Goal: Task Accomplishment & Management: Manage account settings

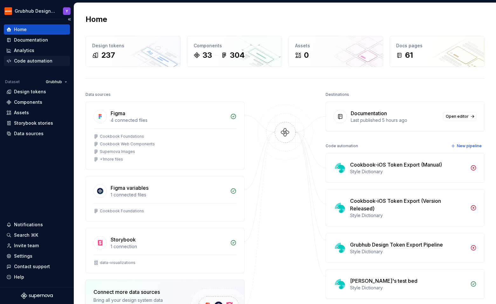
click at [43, 63] on div "Code automation" at bounding box center [33, 61] width 38 height 6
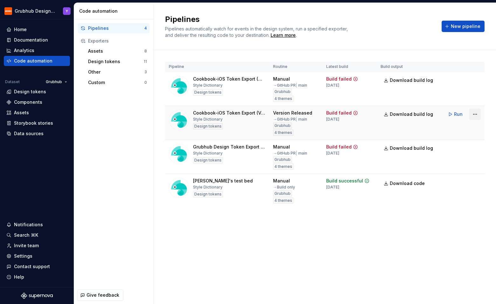
click at [474, 115] on html "Grubhub Design System Y Home Documentation Analytics Code automation Dataset Gr…" at bounding box center [248, 152] width 496 height 304
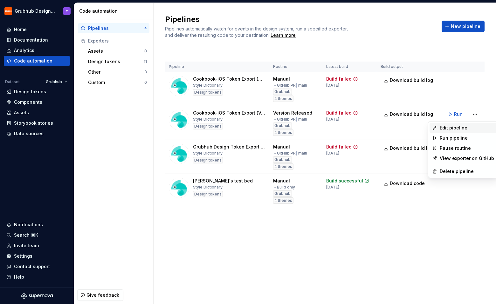
click at [459, 128] on div "Edit pipeline" at bounding box center [466, 128] width 54 height 6
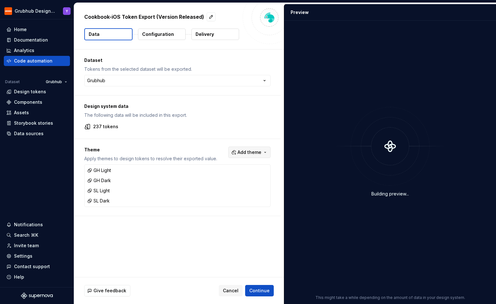
click at [260, 155] on span "Add theme" at bounding box center [249, 152] width 24 height 6
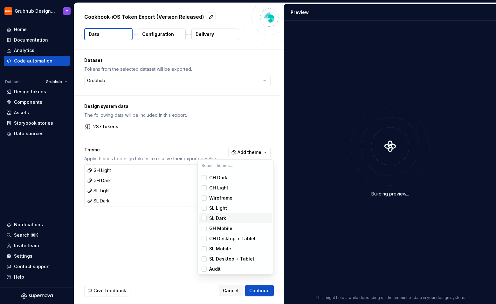
scroll to position [2, 0]
click at [207, 267] on span "Audit" at bounding box center [235, 268] width 73 height 10
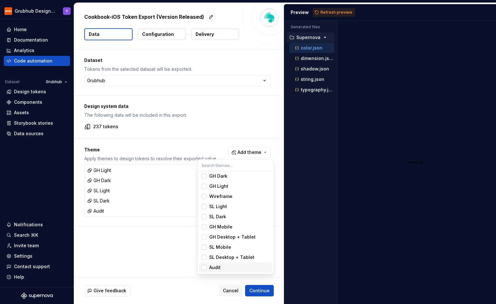
click at [267, 298] on html "Grubhub Design System Y Home Documentation Analytics Code automation Dataset Gr…" at bounding box center [248, 152] width 496 height 304
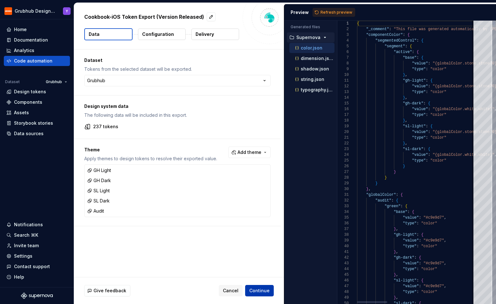
click at [261, 290] on span "Continue" at bounding box center [259, 291] width 20 height 6
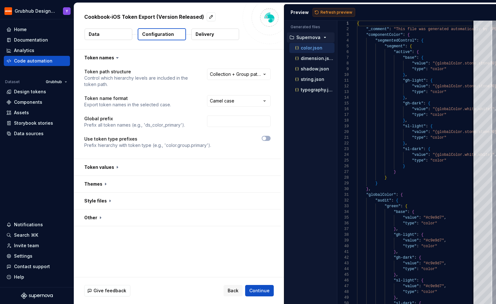
click at [337, 10] on span "Refresh preview" at bounding box center [336, 12] width 32 height 5
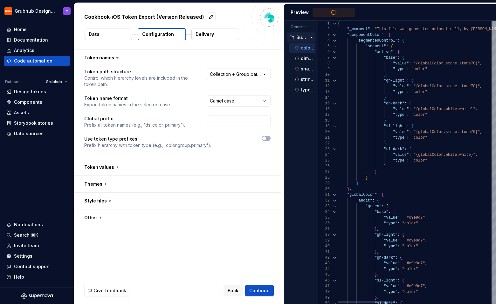
click at [312, 53] on div "Generated files Accessibility guide for tree . Navigate the tree with the arrow…" at bounding box center [390, 163] width 212 height 284
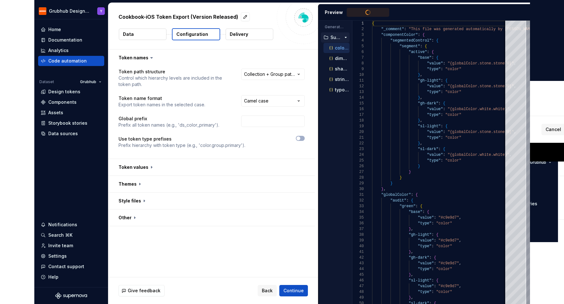
scroll to position [57, 0]
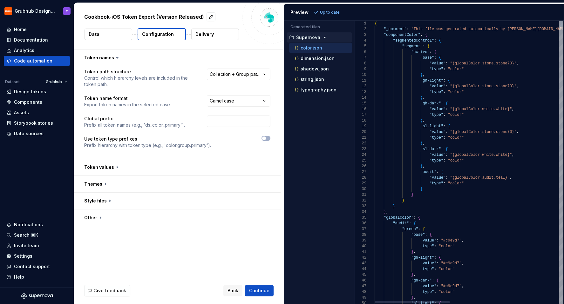
click at [354, 52] on div "Generated files Accessibility guide for tree . Navigate the tree with the arrow…" at bounding box center [424, 163] width 280 height 284
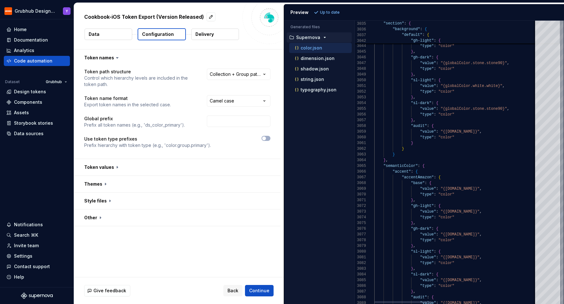
type textarea "**********"
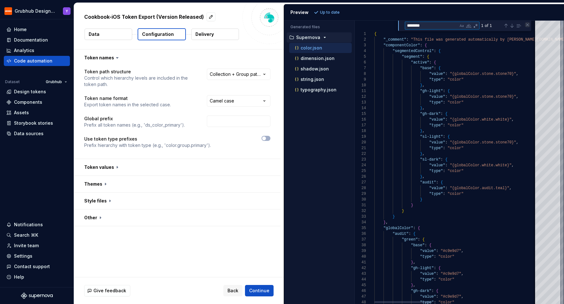
type textarea "********"
click at [495, 23] on div "Close (Escape)" at bounding box center [527, 24] width 5 height 5
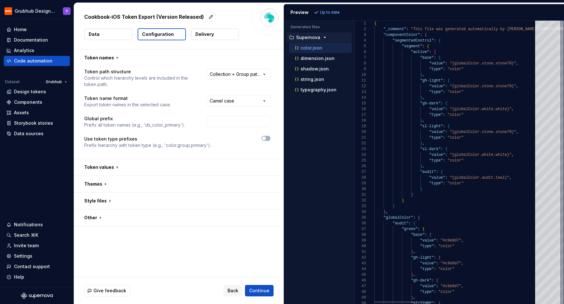
scroll to position [29, 32]
drag, startPoint x: 386, startPoint y: 34, endPoint x: 419, endPoint y: 33, distance: 33.1
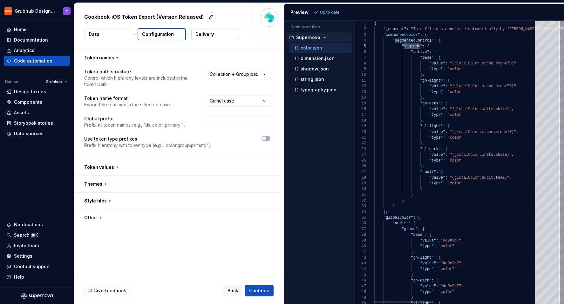
drag, startPoint x: 404, startPoint y: 45, endPoint x: 419, endPoint y: 46, distance: 14.6
drag, startPoint x: 414, startPoint y: 53, endPoint x: 427, endPoint y: 53, distance: 12.7
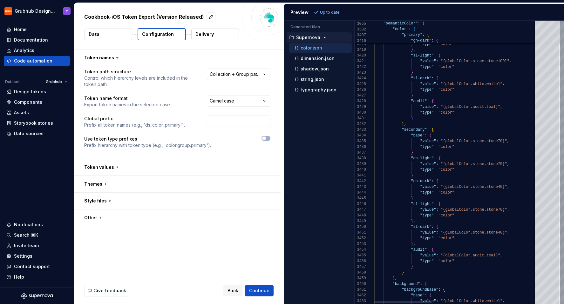
type textarea "**********"
type textarea "*"
type textarea "**********"
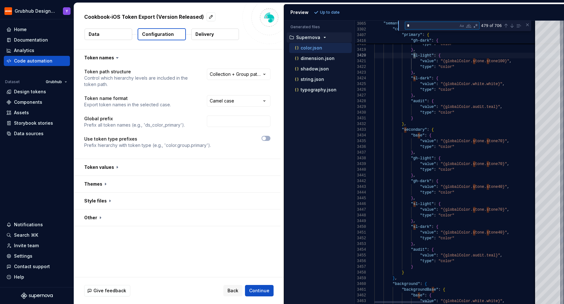
type textarea "**"
type textarea "**********"
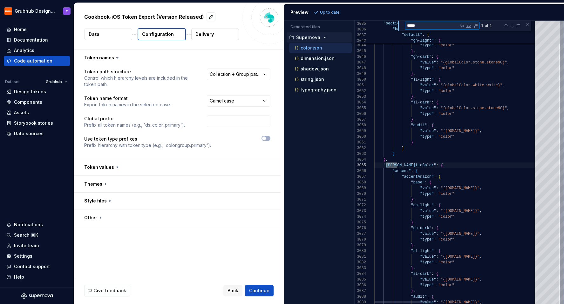
scroll to position [57, 23]
type textarea "*****"
drag, startPoint x: 395, startPoint y: 172, endPoint x: 410, endPoint y: 172, distance: 15.3
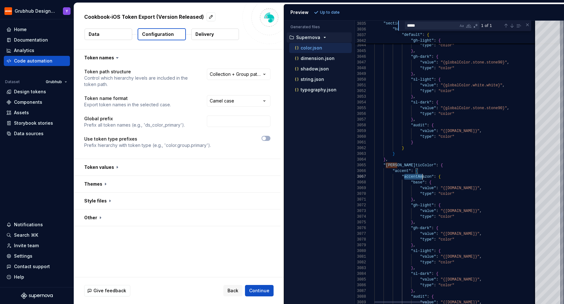
scroll to position [34, 58]
drag, startPoint x: 403, startPoint y: 178, endPoint x: 432, endPoint y: 178, distance: 28.3
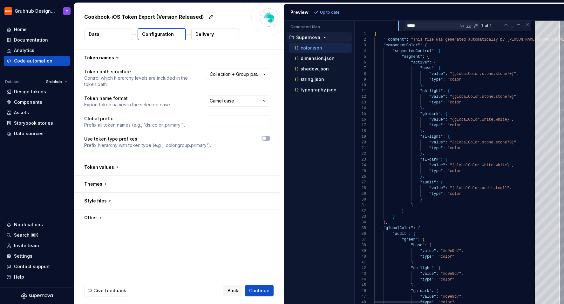
type textarea "**********"
drag, startPoint x: 403, startPoint y: 56, endPoint x: 419, endPoint y: 57, distance: 16.2
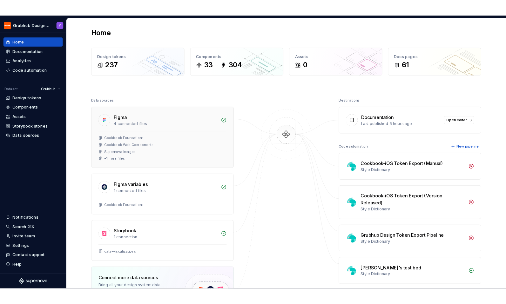
scroll to position [33, 0]
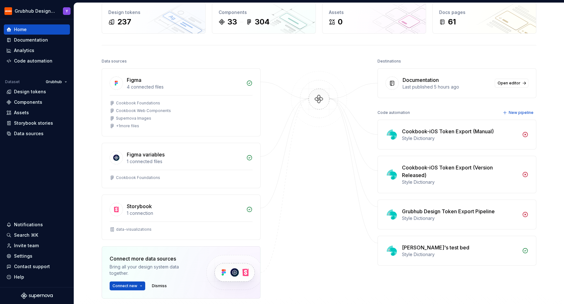
click at [461, 140] on div "Style Dictionary" at bounding box center [460, 138] width 116 height 6
click at [450, 133] on div "Cookbook-iOS Token Export (Manual)" at bounding box center [448, 132] width 92 height 8
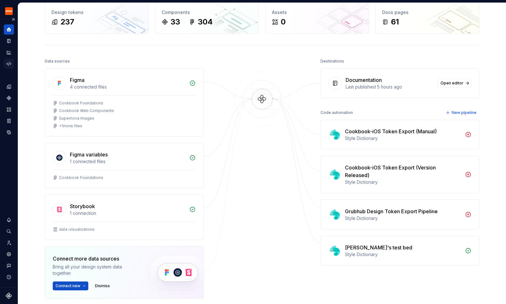
click at [11, 61] on div "Code automation" at bounding box center [9, 64] width 10 height 10
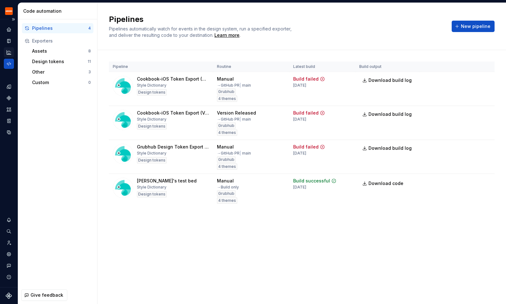
click at [6, 48] on div "Analytics" at bounding box center [9, 52] width 10 height 10
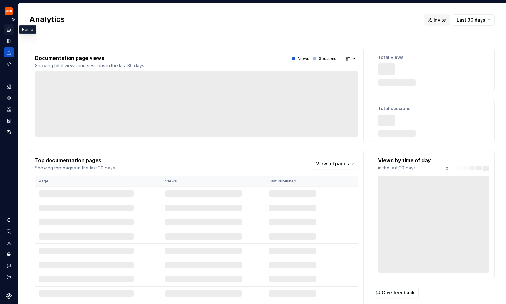
click at [8, 30] on icon "Home" at bounding box center [9, 29] width 4 height 4
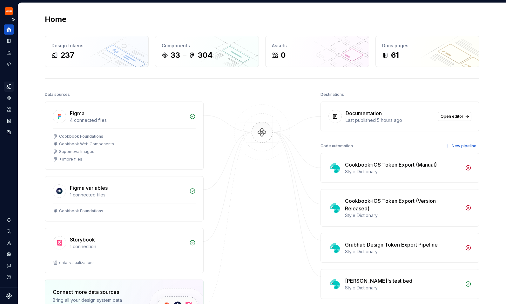
click at [9, 85] on icon "Design tokens" at bounding box center [9, 87] width 4 height 4
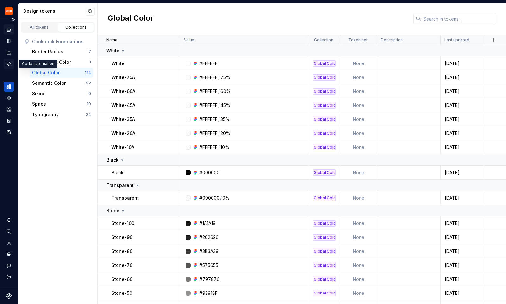
click at [9, 65] on icon "Code automation" at bounding box center [9, 64] width 6 height 6
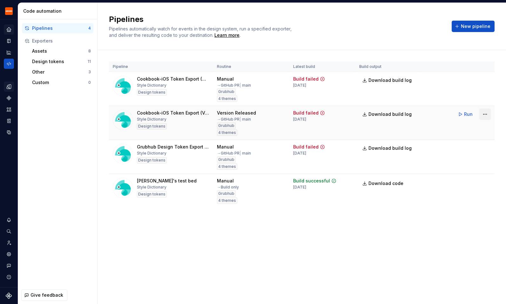
click at [482, 114] on html "Grubhub Design System Y Dataset Grubhub Code automation Pipelines 4 Exporters A…" at bounding box center [253, 152] width 506 height 304
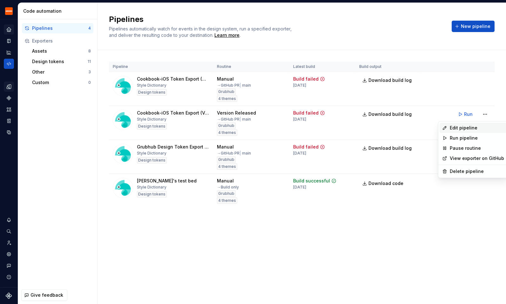
click at [473, 125] on div "Edit pipeline" at bounding box center [477, 128] width 54 height 6
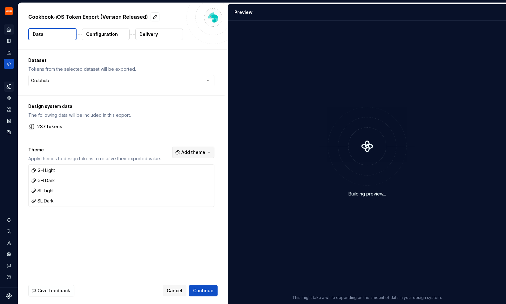
click at [202, 155] on button "Add theme" at bounding box center [193, 152] width 42 height 11
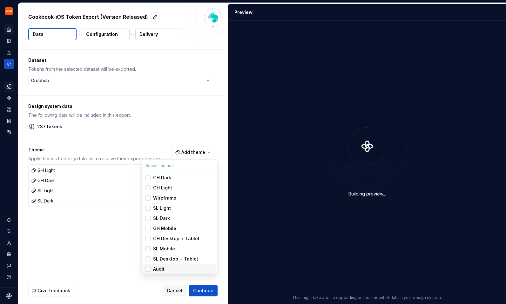
click at [148, 269] on div "Suggestions" at bounding box center [148, 269] width 5 height 5
click at [204, 289] on html "Grubhub Design System Y Dataset Grubhub Cookbook-iOS Token Export (Version Rele…" at bounding box center [253, 152] width 506 height 304
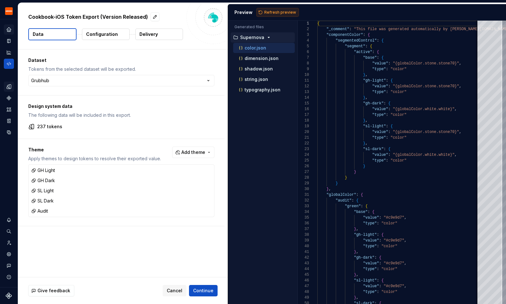
click at [290, 11] on span "Refresh preview" at bounding box center [280, 12] width 32 height 5
type textarea "**********"
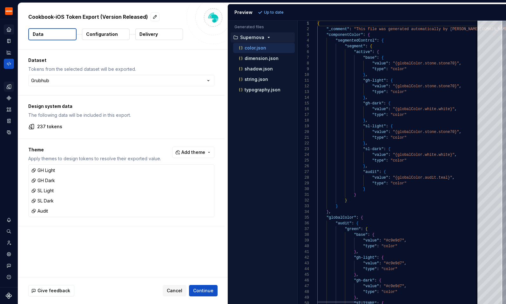
scroll to position [57, 0]
click at [205, 287] on button "Continue" at bounding box center [203, 290] width 29 height 11
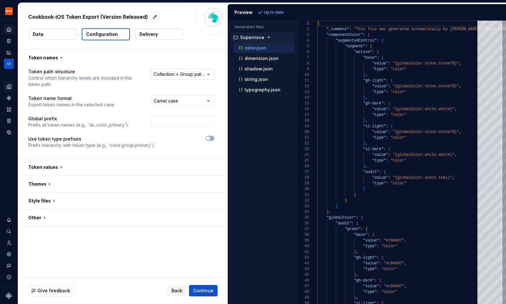
click at [194, 74] on html "**********" at bounding box center [253, 152] width 506 height 304
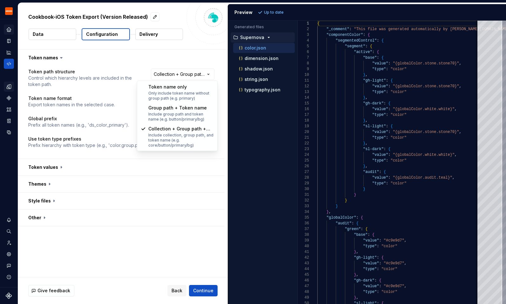
click at [184, 60] on html "**********" at bounding box center [253, 152] width 506 height 304
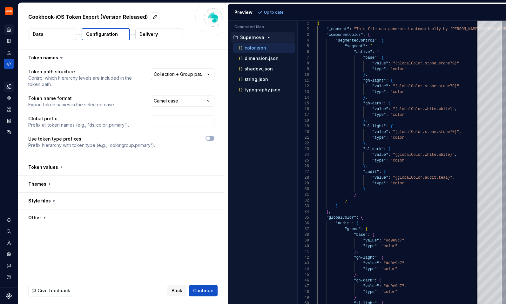
click at [182, 76] on html "**********" at bounding box center [253, 152] width 506 height 304
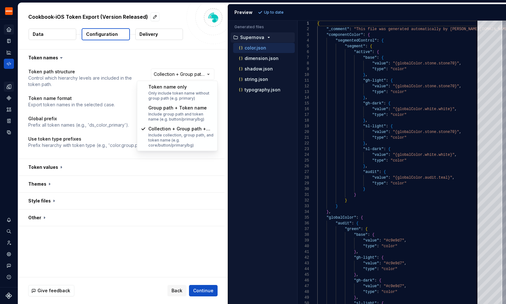
click at [86, 124] on html "**********" at bounding box center [253, 152] width 506 height 304
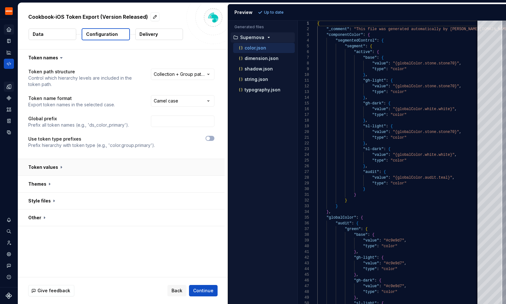
click at [60, 163] on button "button" at bounding box center [121, 167] width 207 height 17
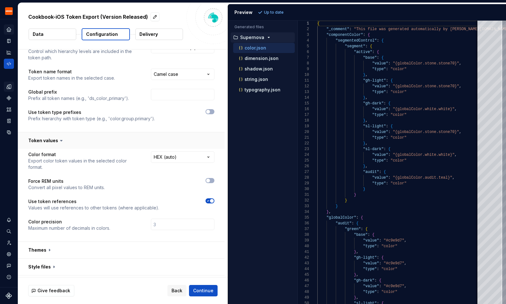
scroll to position [36, 0]
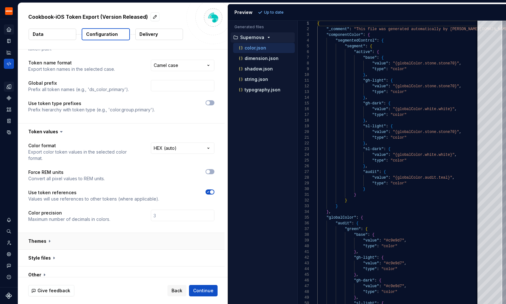
click at [43, 233] on button "button" at bounding box center [121, 241] width 207 height 17
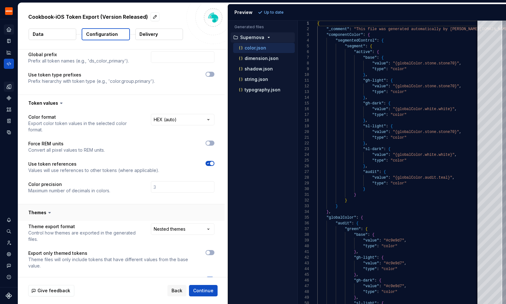
scroll to position [114, 0]
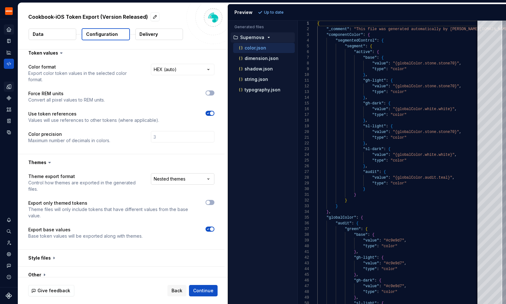
click at [197, 176] on html "**********" at bounding box center [253, 152] width 506 height 304
click at [133, 140] on html "**********" at bounding box center [253, 152] width 506 height 304
click at [140, 251] on button "button" at bounding box center [121, 258] width 207 height 17
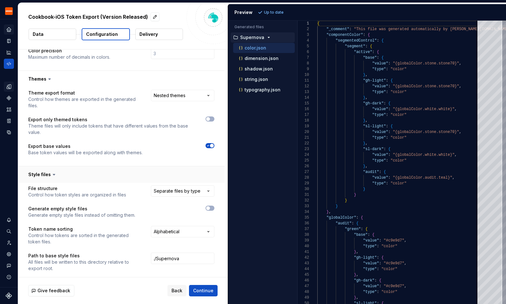
scroll to position [234, 0]
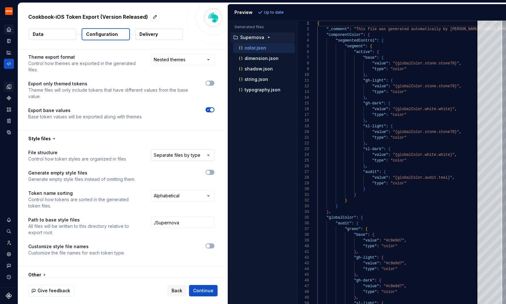
click at [181, 152] on html "**********" at bounding box center [253, 152] width 506 height 304
click at [140, 124] on html "**********" at bounding box center [253, 152] width 506 height 304
click at [187, 217] on input "./Supernova" at bounding box center [183, 222] width 64 height 11
click at [44, 267] on button "button" at bounding box center [121, 275] width 207 height 17
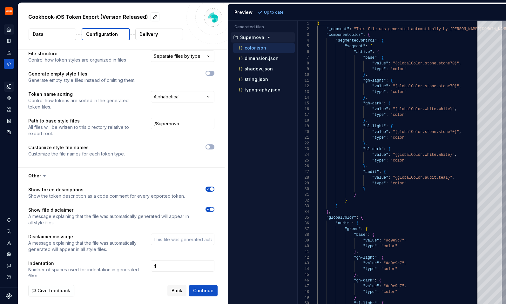
scroll to position [339, 0]
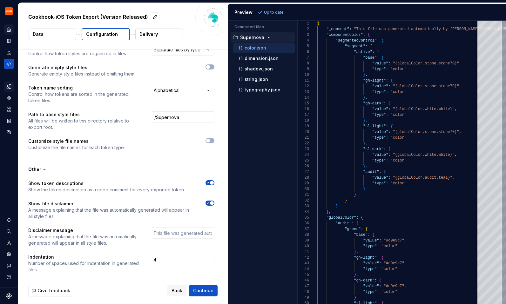
click at [42, 167] on icon at bounding box center [44, 170] width 6 height 6
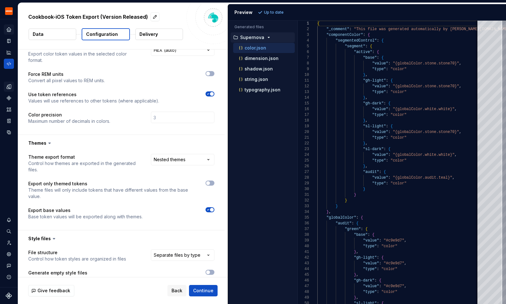
scroll to position [137, 0]
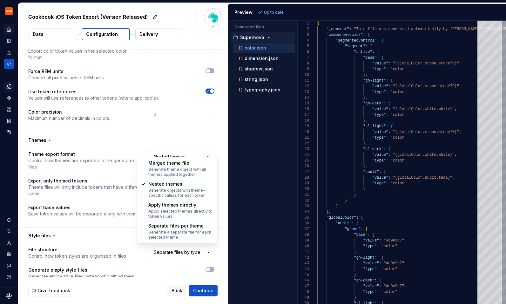
click at [189, 151] on html "**********" at bounding box center [253, 152] width 506 height 304
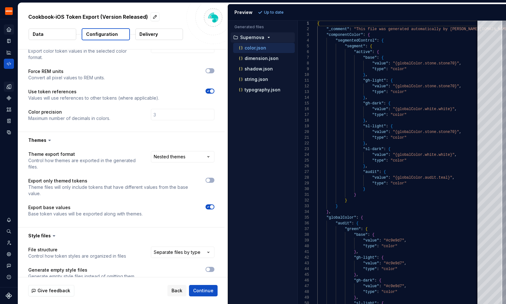
click at [115, 137] on html "**********" at bounding box center [253, 152] width 506 height 304
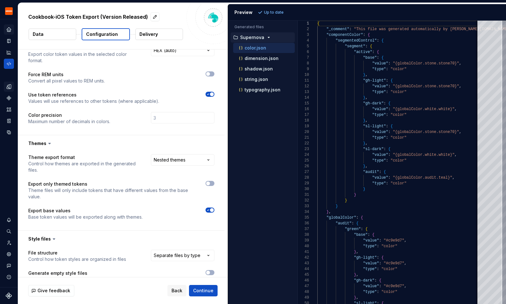
scroll to position [0, 0]
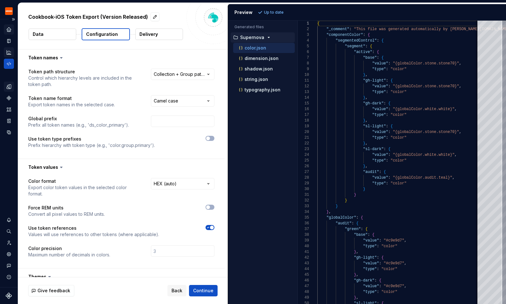
click at [8, 53] on icon "Analytics" at bounding box center [9, 53] width 6 height 6
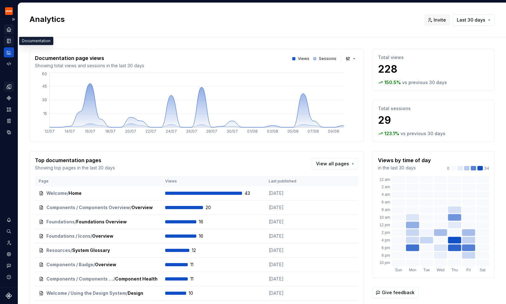
click at [10, 37] on div "Documentation" at bounding box center [9, 41] width 10 height 10
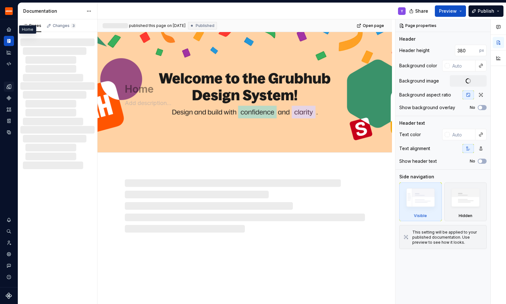
type textarea "*"
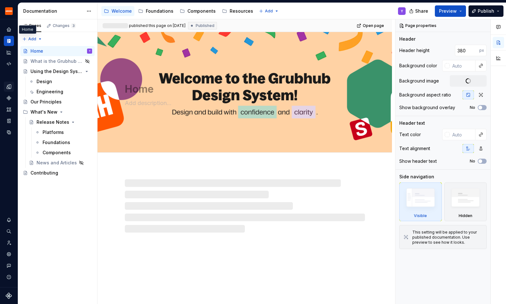
click at [9, 29] on icon "Home" at bounding box center [9, 30] width 4 height 4
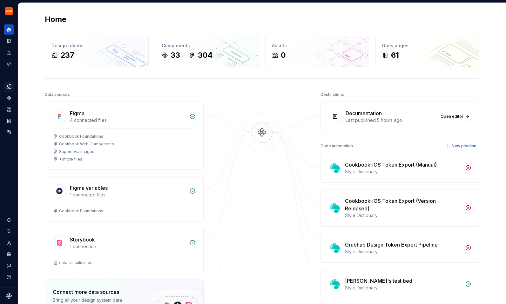
click at [10, 88] on icon "Design tokens" at bounding box center [10, 87] width 2 height 4
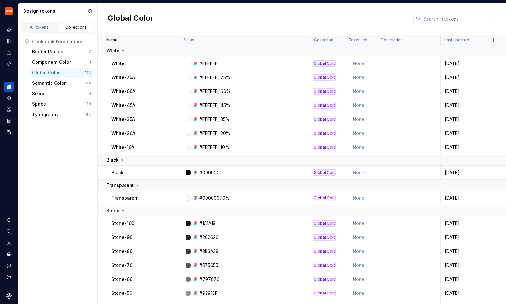
click at [10, 31] on icon "Home" at bounding box center [9, 30] width 4 height 4
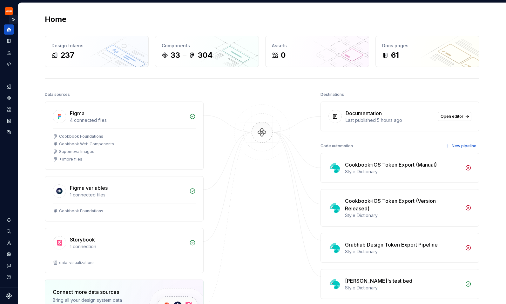
click at [12, 19] on button "Expand sidebar" at bounding box center [13, 19] width 9 height 9
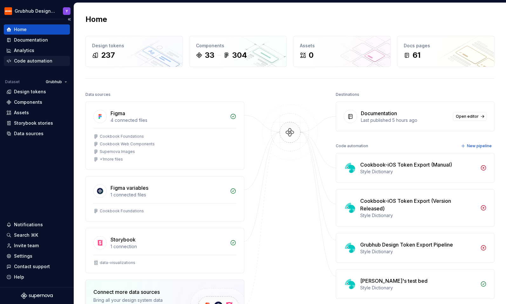
click at [25, 64] on div "Code automation" at bounding box center [33, 61] width 38 height 6
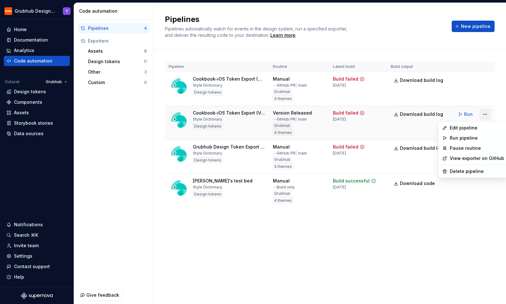
click at [488, 115] on html "Grubhub Design System Y Home Documentation Analytics Code automation Dataset Gr…" at bounding box center [253, 152] width 506 height 304
click at [461, 132] on div "Edit pipeline" at bounding box center [473, 128] width 67 height 10
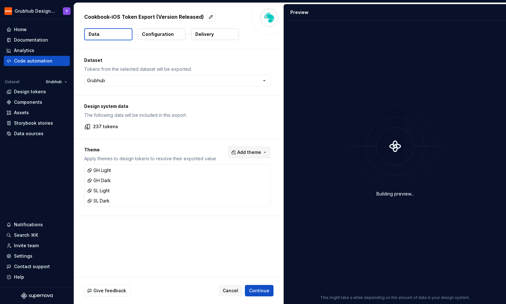
click at [247, 151] on span "Add theme" at bounding box center [249, 152] width 24 height 6
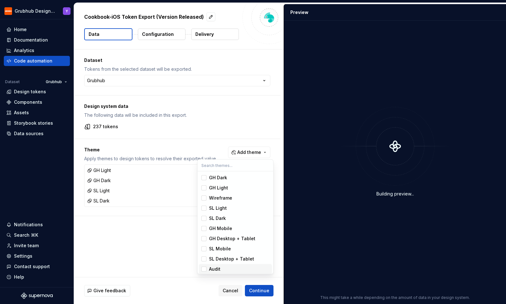
click at [206, 268] on div "Suggestions" at bounding box center [203, 269] width 5 height 5
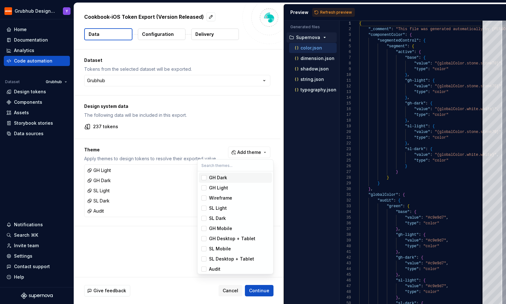
click at [346, 10] on html "Grubhub Design System Y Home Documentation Analytics Code automation Dataset Gr…" at bounding box center [253, 152] width 506 height 304
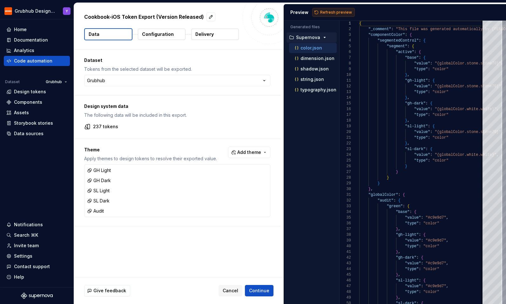
click at [331, 15] on button "Refresh preview" at bounding box center [333, 12] width 43 height 9
type textarea "**********"
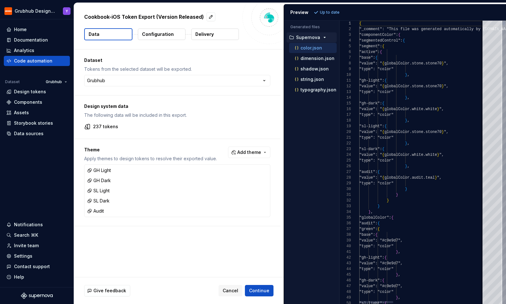
scroll to position [57, 0]
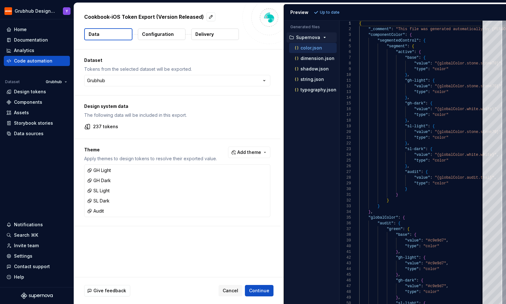
click at [176, 36] on button "Configuration" at bounding box center [162, 34] width 48 height 11
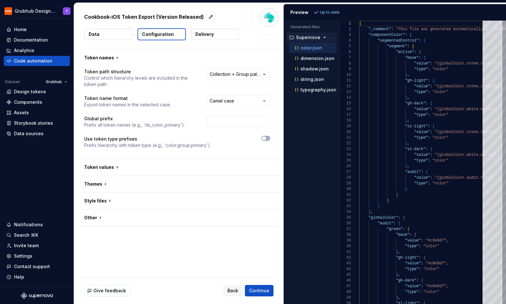
click at [220, 38] on button "Delivery" at bounding box center [215, 34] width 48 height 11
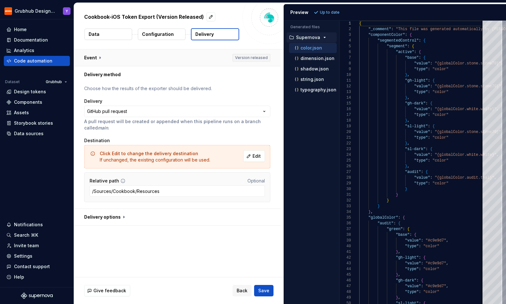
click at [99, 58] on button "button" at bounding box center [177, 58] width 207 height 17
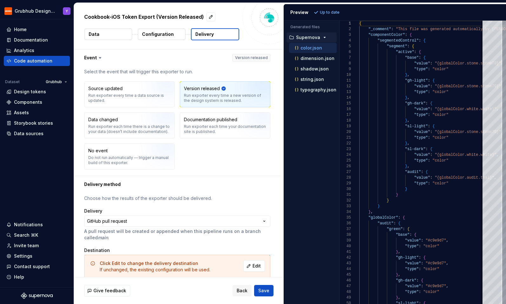
click at [227, 97] on div "Run exporter every time a new version of the design system is released." at bounding box center [225, 98] width 82 height 10
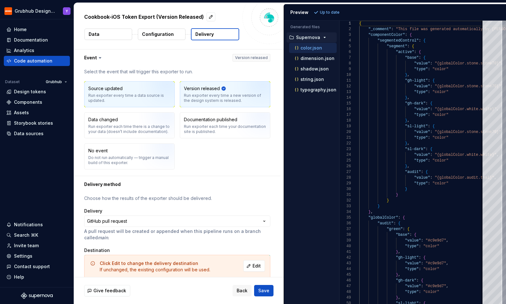
click at [140, 96] on div "Run exporter every time a data source is updated." at bounding box center [129, 98] width 82 height 10
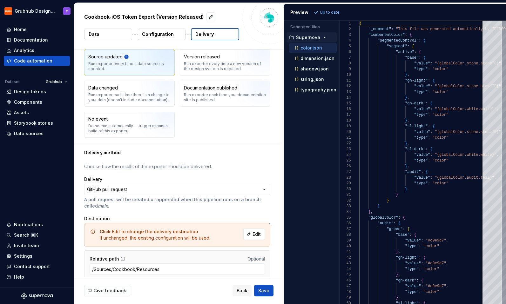
scroll to position [58, 0]
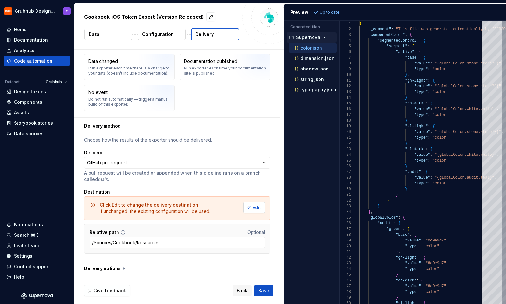
click at [259, 206] on span "Edit" at bounding box center [257, 208] width 8 height 6
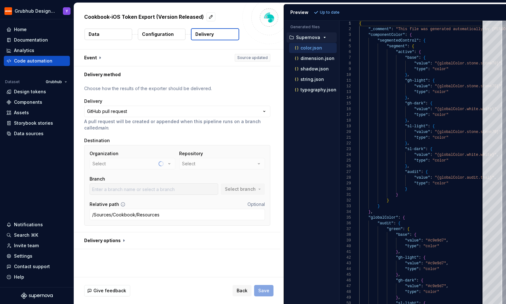
scroll to position [0, 0]
click at [173, 163] on icon "button" at bounding box center [169, 164] width 6 height 6
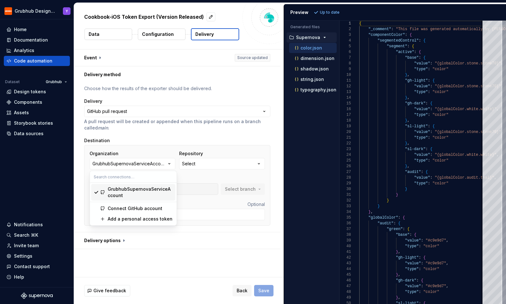
click at [149, 191] on div "GrubhubSupernovaServiceAccount" at bounding box center [140, 192] width 65 height 13
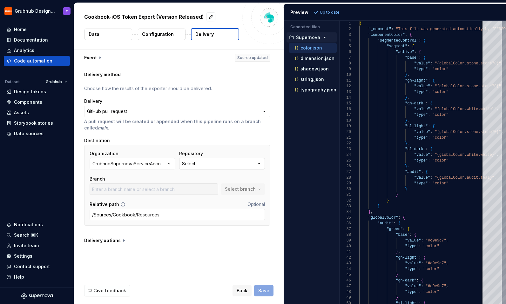
click at [211, 165] on button "Select" at bounding box center [222, 163] width 86 height 11
click at [270, 180] on button "Fetch latest" at bounding box center [264, 177] width 33 height 9
click at [139, 160] on button "GrubhubSupernovaServiceAccount" at bounding box center [133, 163] width 86 height 11
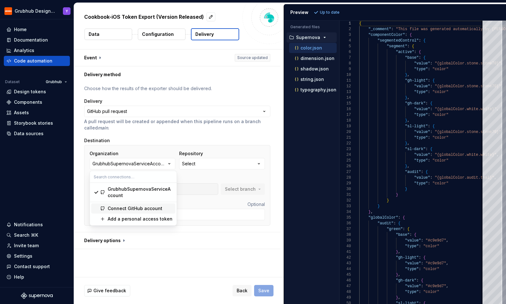
click at [128, 207] on div "Connect GitHub account" at bounding box center [135, 209] width 55 height 6
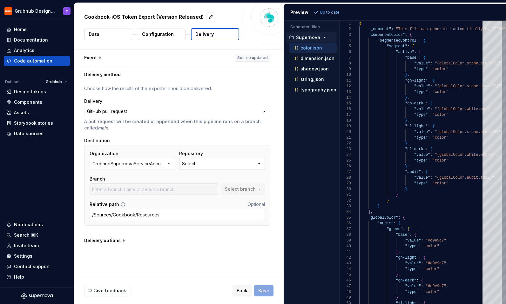
click at [230, 169] on button "Select" at bounding box center [222, 163] width 86 height 11
click at [177, 131] on p "A pull request will be created or appended when this pipeline runs on a branch …" at bounding box center [177, 125] width 186 height 13
click at [169, 164] on icon "button" at bounding box center [169, 164] width 6 height 6
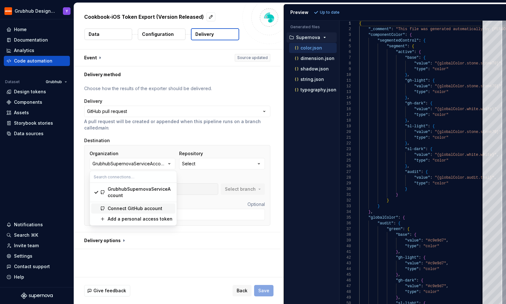
click at [132, 210] on div "Connect GitHub account" at bounding box center [135, 209] width 55 height 6
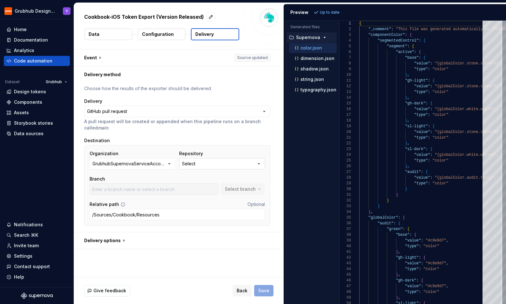
click at [214, 165] on button "Select" at bounding box center [222, 163] width 86 height 11
click at [255, 178] on button "Fetch latest" at bounding box center [264, 177] width 33 height 9
click at [224, 137] on div "**********" at bounding box center [177, 157] width 186 height 144
click at [141, 163] on div "GrubhubSupernovaServiceAccount" at bounding box center [129, 164] width 74 height 6
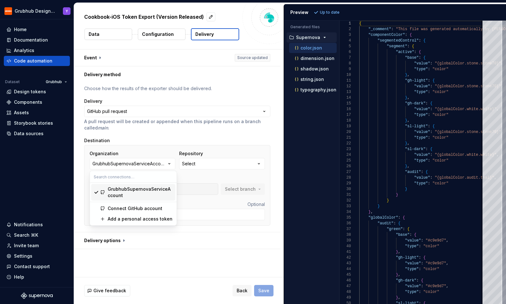
click at [143, 192] on div "GrubhubSupernovaServiceAccount" at bounding box center [140, 192] width 65 height 13
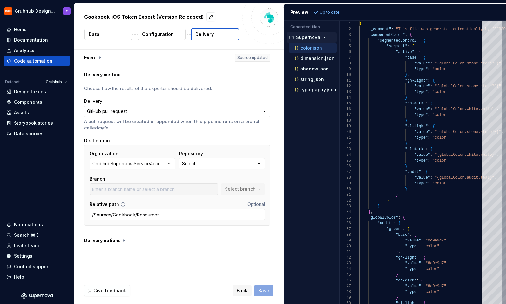
click at [152, 137] on div "**********" at bounding box center [177, 157] width 186 height 144
click at [220, 163] on button "Select" at bounding box center [222, 163] width 86 height 11
click at [274, 176] on span "Fetch latest" at bounding box center [267, 176] width 22 height 5
click at [231, 136] on div "**********" at bounding box center [177, 157] width 186 height 144
click at [61, 60] on div "Code automation" at bounding box center [36, 61] width 61 height 6
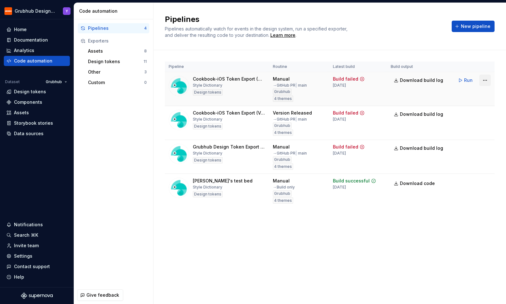
click at [488, 81] on html "Grubhub Design System Y Home Documentation Analytics Code automation Dataset Gr…" at bounding box center [253, 152] width 506 height 304
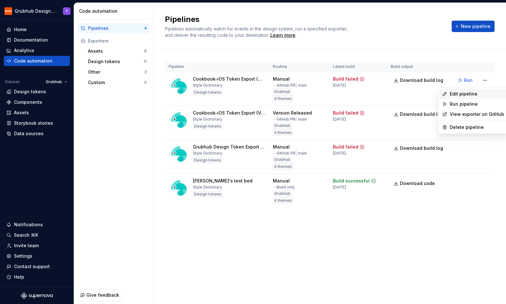
click at [478, 95] on div "Edit pipeline" at bounding box center [477, 94] width 54 height 6
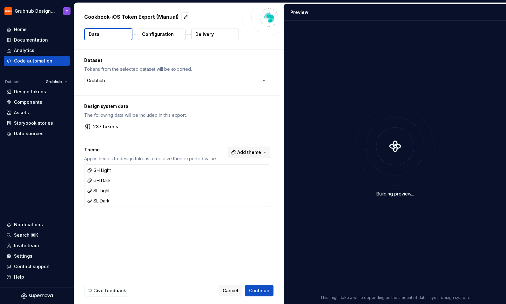
click at [260, 150] on span "Add theme" at bounding box center [249, 152] width 24 height 6
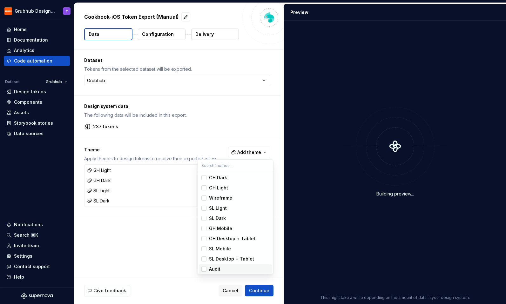
click at [206, 267] on div "Suggestions" at bounding box center [203, 269] width 5 height 5
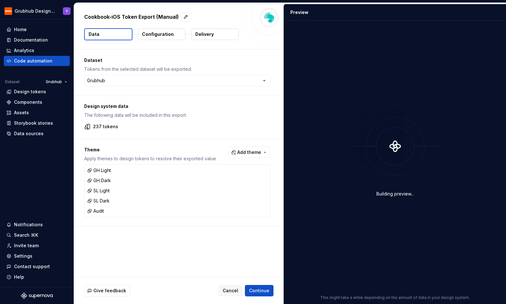
click at [263, 294] on html "Grubhub Design System Y Home Documentation Analytics Code automation Dataset Gr…" at bounding box center [253, 152] width 506 height 304
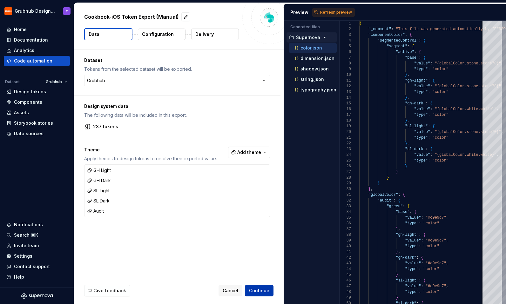
click at [264, 292] on span "Continue" at bounding box center [259, 291] width 20 height 6
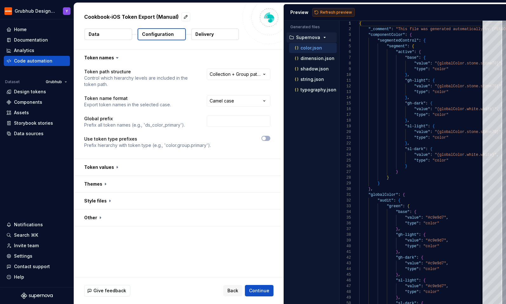
click at [336, 8] on button "Refresh preview" at bounding box center [333, 12] width 43 height 9
type textarea "**********"
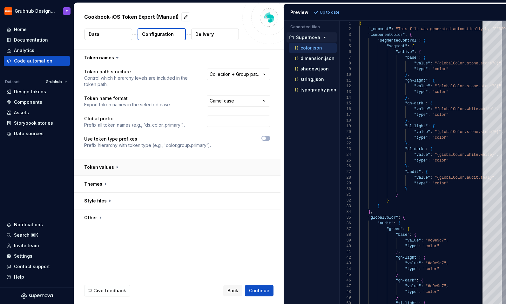
click at [125, 165] on button "button" at bounding box center [177, 167] width 207 height 17
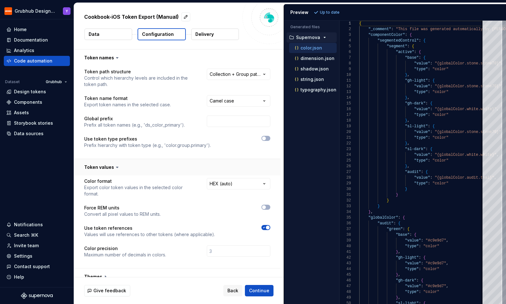
scroll to position [36, 0]
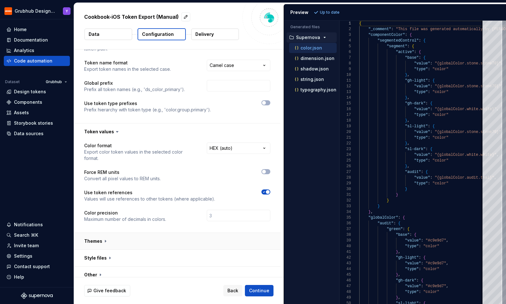
click at [110, 238] on button "button" at bounding box center [177, 241] width 207 height 17
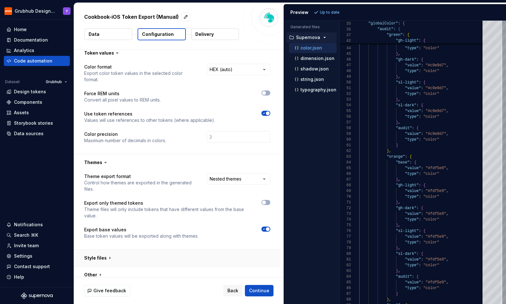
click at [106, 250] on button "button" at bounding box center [177, 258] width 207 height 17
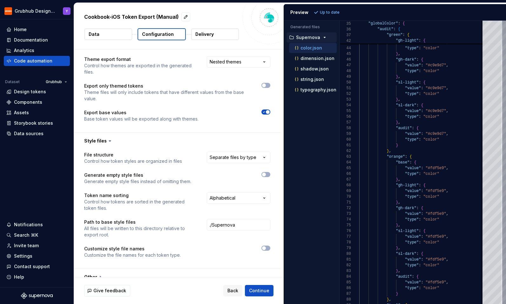
scroll to position [234, 0]
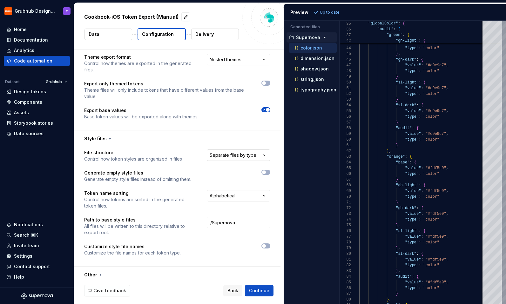
click at [233, 149] on html "**********" at bounding box center [253, 152] width 506 height 304
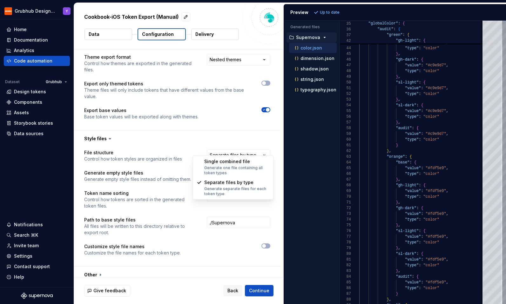
click at [231, 117] on html "**********" at bounding box center [253, 152] width 506 height 304
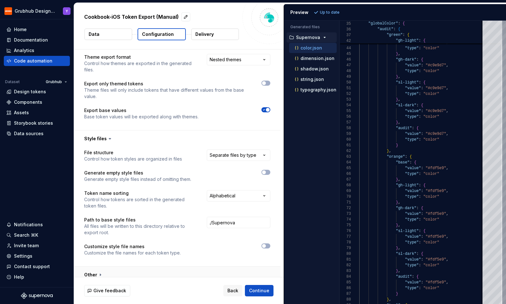
click at [243, 270] on button "button" at bounding box center [177, 275] width 207 height 17
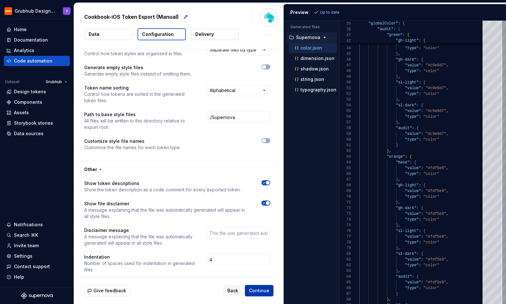
click at [257, 291] on span "Continue" at bounding box center [259, 291] width 20 height 6
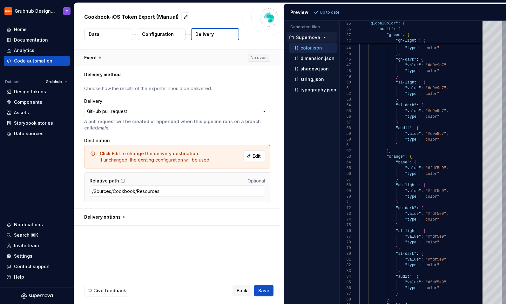
click at [149, 59] on button "button" at bounding box center [177, 58] width 207 height 17
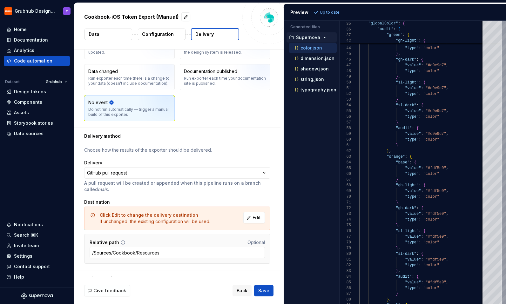
scroll to position [58, 0]
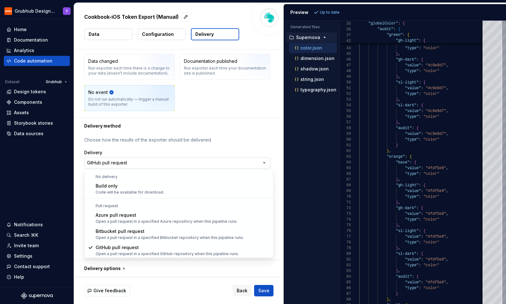
click at [167, 160] on html "**********" at bounding box center [253, 152] width 506 height 304
click at [168, 146] on html "**********" at bounding box center [253, 152] width 506 height 304
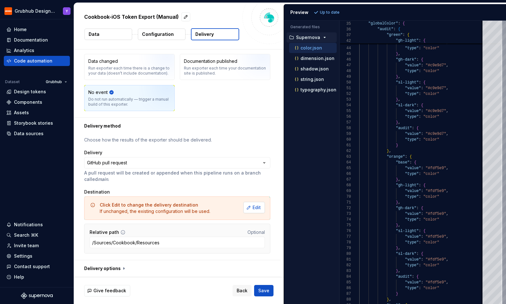
click at [259, 208] on span "Edit" at bounding box center [257, 208] width 8 height 6
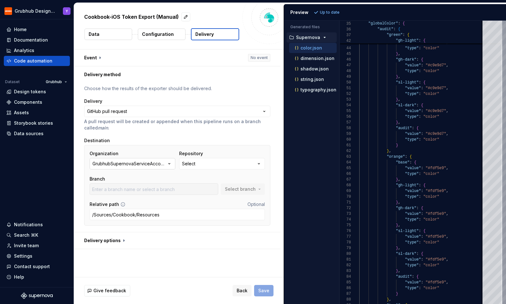
click at [171, 163] on icon "button" at bounding box center [169, 164] width 6 height 6
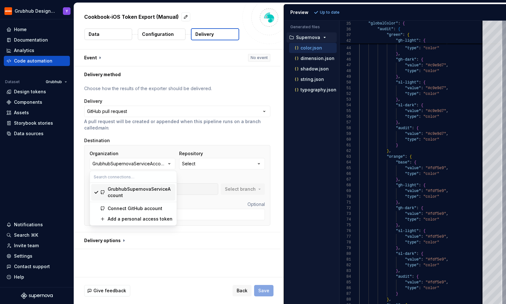
click at [153, 191] on div "GrubhubSupernovaServiceAccount" at bounding box center [140, 192] width 65 height 13
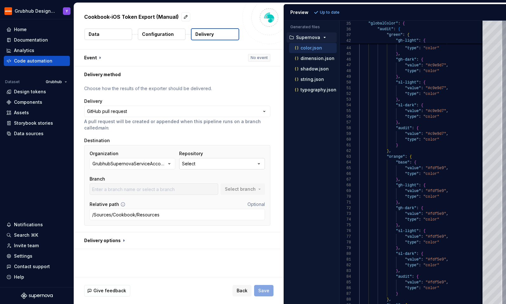
click at [208, 164] on button "Select" at bounding box center [222, 163] width 86 height 11
click at [263, 178] on span "Fetch latest" at bounding box center [267, 176] width 22 height 5
click at [205, 179] on input "text" at bounding box center [214, 176] width 67 height 11
click at [173, 162] on icon "button" at bounding box center [169, 164] width 6 height 6
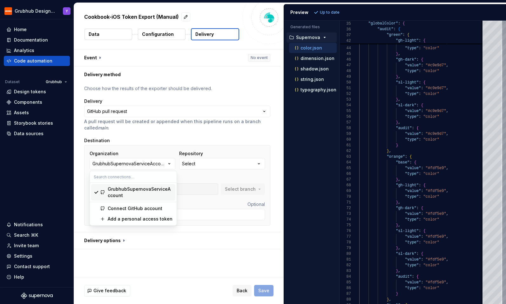
click at [125, 195] on div "GrubhubSupernovaServiceAccount" at bounding box center [140, 192] width 65 height 13
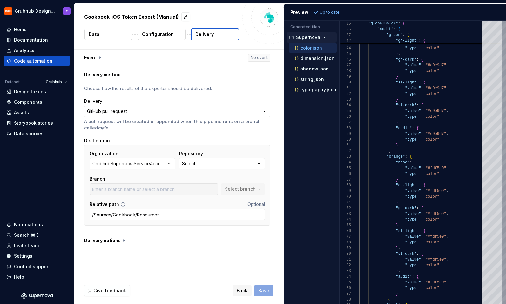
click at [176, 137] on div "**********" at bounding box center [177, 157] width 186 height 144
click at [228, 162] on button "Select" at bounding box center [222, 163] width 86 height 11
click at [263, 180] on button "Fetch latest" at bounding box center [264, 177] width 33 height 9
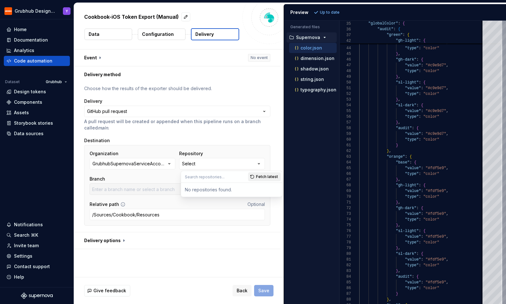
click at [261, 174] on button "Fetch latest" at bounding box center [264, 177] width 33 height 9
click at [158, 165] on div "GrubhubSupernovaServiceAccount" at bounding box center [129, 164] width 74 height 6
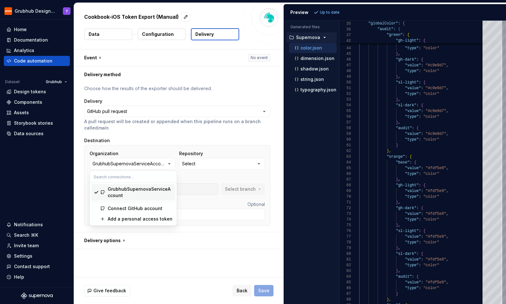
click at [164, 185] on span "GrubhubSupernovaServiceAccount" at bounding box center [133, 192] width 84 height 17
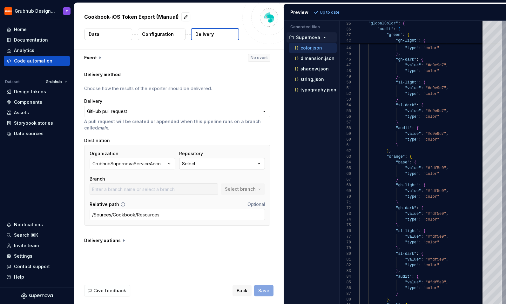
click at [217, 168] on button "Select" at bounding box center [222, 163] width 86 height 11
click at [265, 177] on span "Fetch latest" at bounding box center [267, 176] width 22 height 5
click at [243, 134] on div "**********" at bounding box center [177, 157] width 186 height 144
click at [116, 234] on button "button" at bounding box center [177, 241] width 207 height 17
type textarea "*"
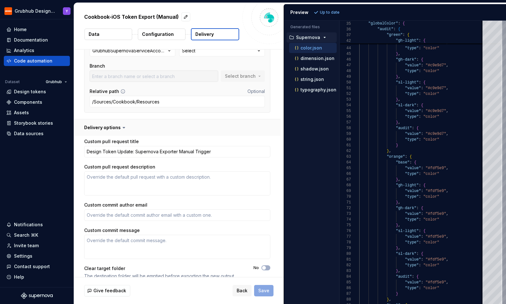
scroll to position [122, 0]
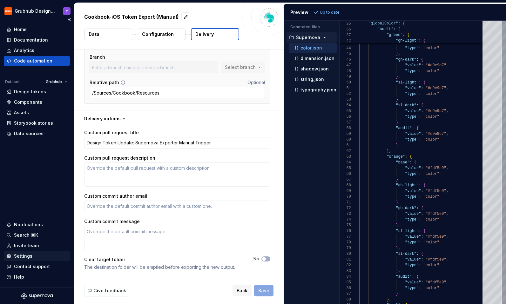
click at [30, 259] on div "Settings" at bounding box center [23, 256] width 18 height 6
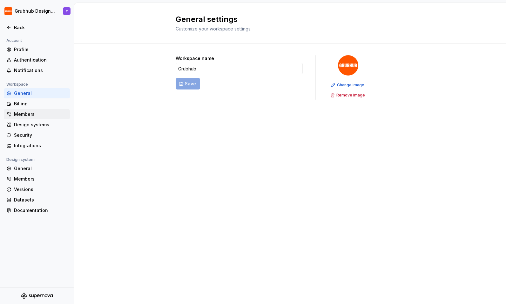
click at [26, 115] on div "Members" at bounding box center [40, 114] width 53 height 6
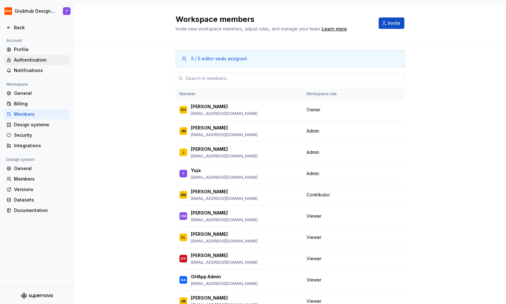
click at [30, 61] on div "Authentication" at bounding box center [40, 60] width 53 height 6
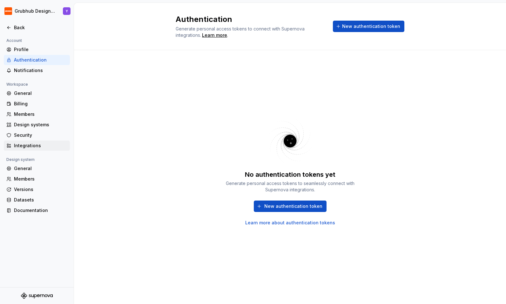
click at [19, 147] on div "Integrations" at bounding box center [40, 146] width 53 height 6
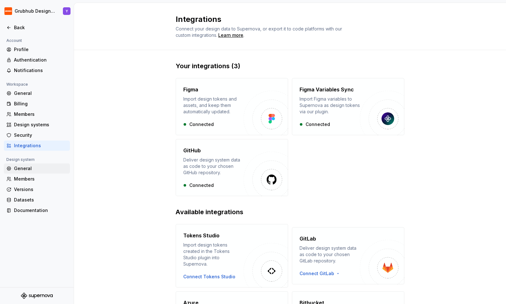
click at [20, 168] on div "General" at bounding box center [40, 169] width 53 height 6
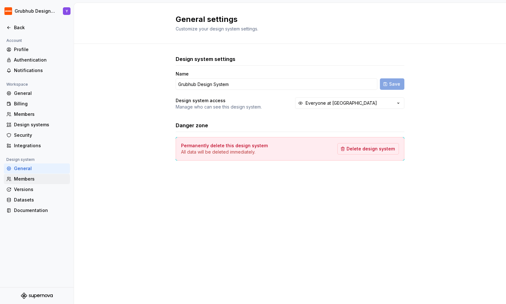
click at [19, 184] on div "Members" at bounding box center [37, 179] width 66 height 10
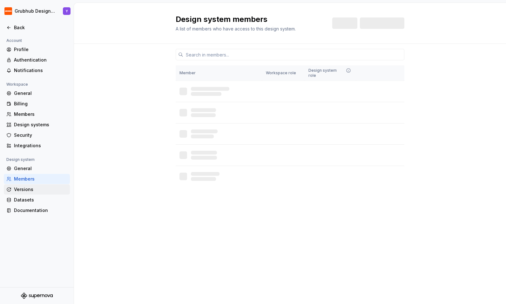
click at [19, 193] on div "Versions" at bounding box center [40, 190] width 53 height 6
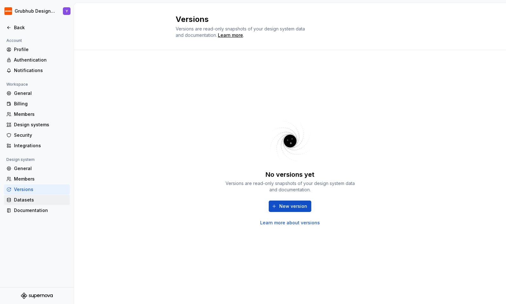
click at [19, 200] on div "Datasets" at bounding box center [40, 200] width 53 height 6
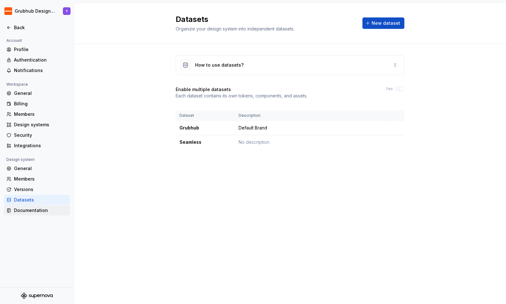
click at [21, 212] on div "Documentation" at bounding box center [40, 210] width 53 height 6
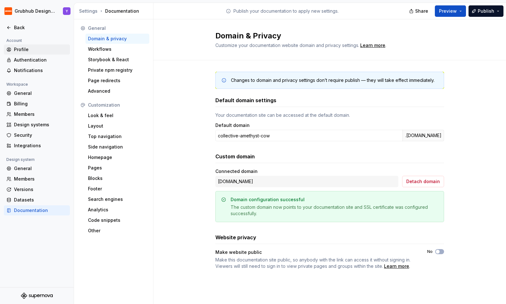
click at [27, 52] on div "Profile" at bounding box center [40, 49] width 53 height 6
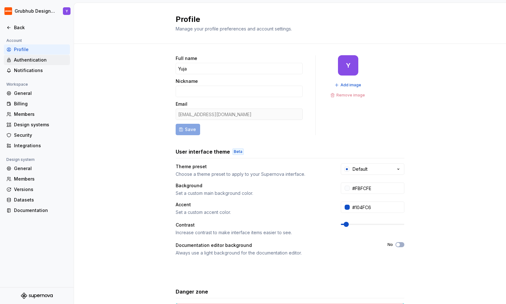
click at [27, 62] on div "Authentication" at bounding box center [40, 60] width 53 height 6
